Goal: Information Seeking & Learning: Understand process/instructions

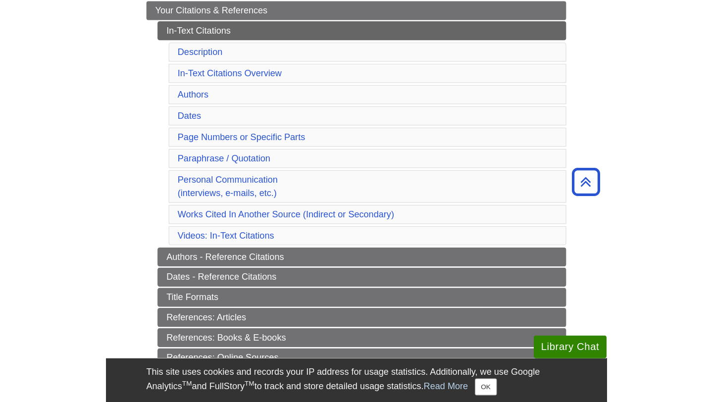
scroll to position [198, 0]
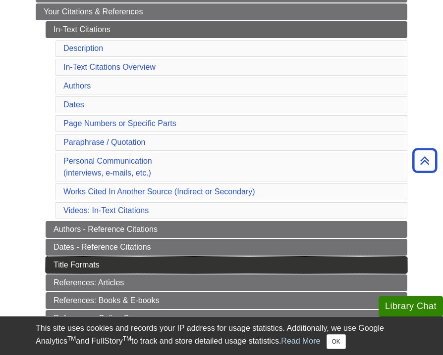
click at [83, 267] on link "Title Formats" at bounding box center [226, 265] width 361 height 17
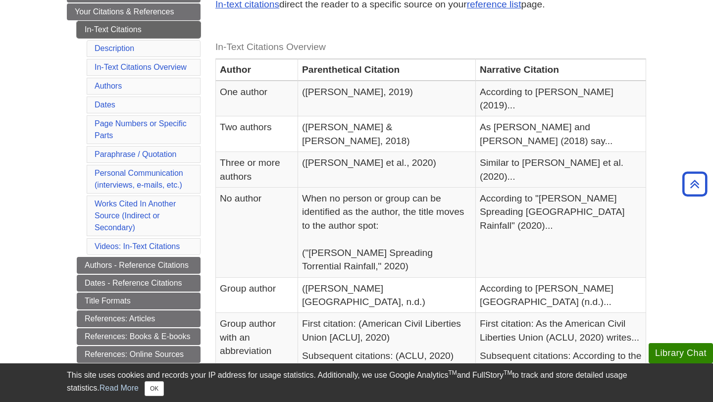
click at [121, 27] on link "In-Text Citations" at bounding box center [139, 29] width 124 height 17
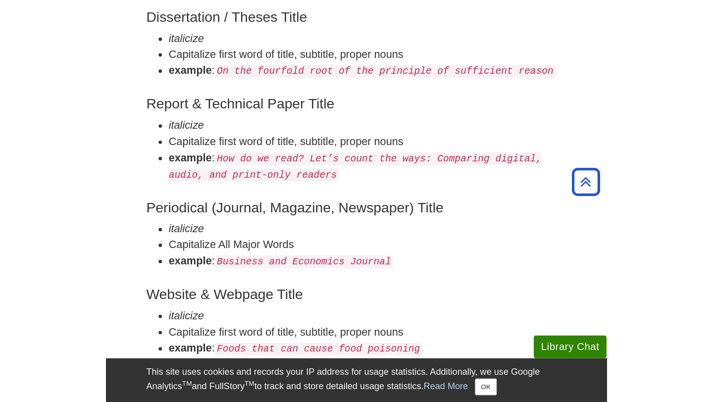
scroll to position [396, 0]
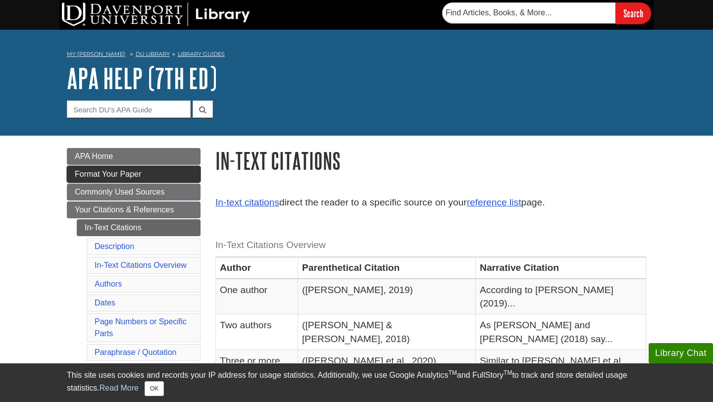
click at [171, 176] on link "Format Your Paper" at bounding box center [134, 174] width 134 height 17
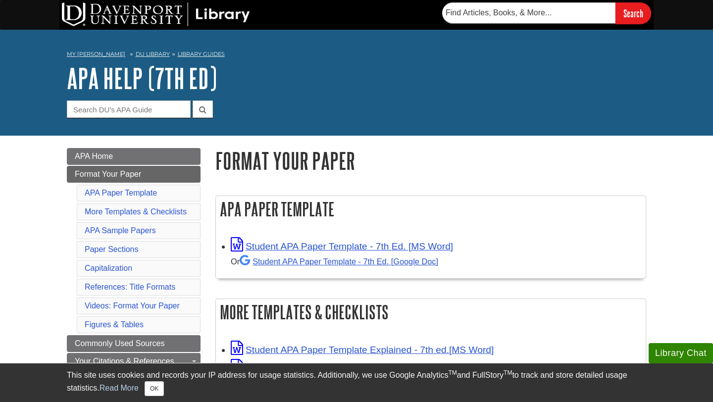
click at [470, 281] on div "APA Paper Template Student APA Paper Template - 7th Ed. [MS Word] Or Student AP…" at bounding box center [430, 243] width 431 height 94
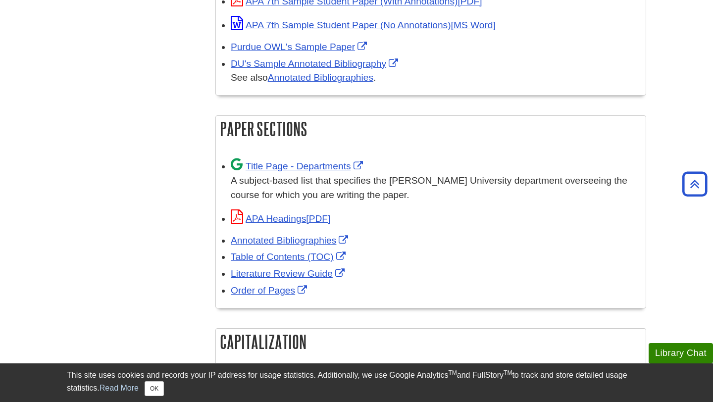
scroll to position [554, 0]
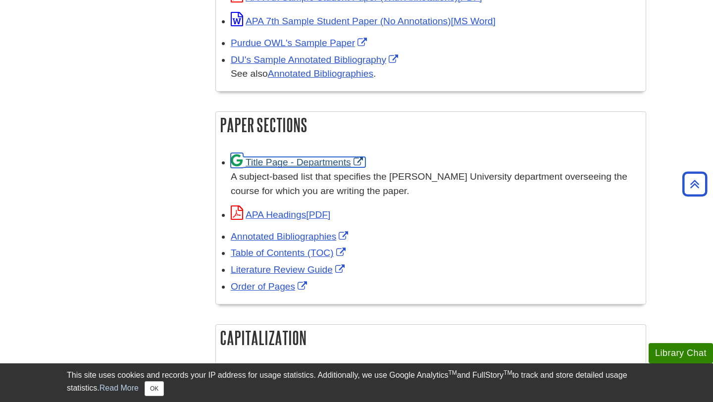
click at [316, 160] on link "Title Page - Departments" at bounding box center [298, 162] width 135 height 10
